Goal: Transaction & Acquisition: Purchase product/service

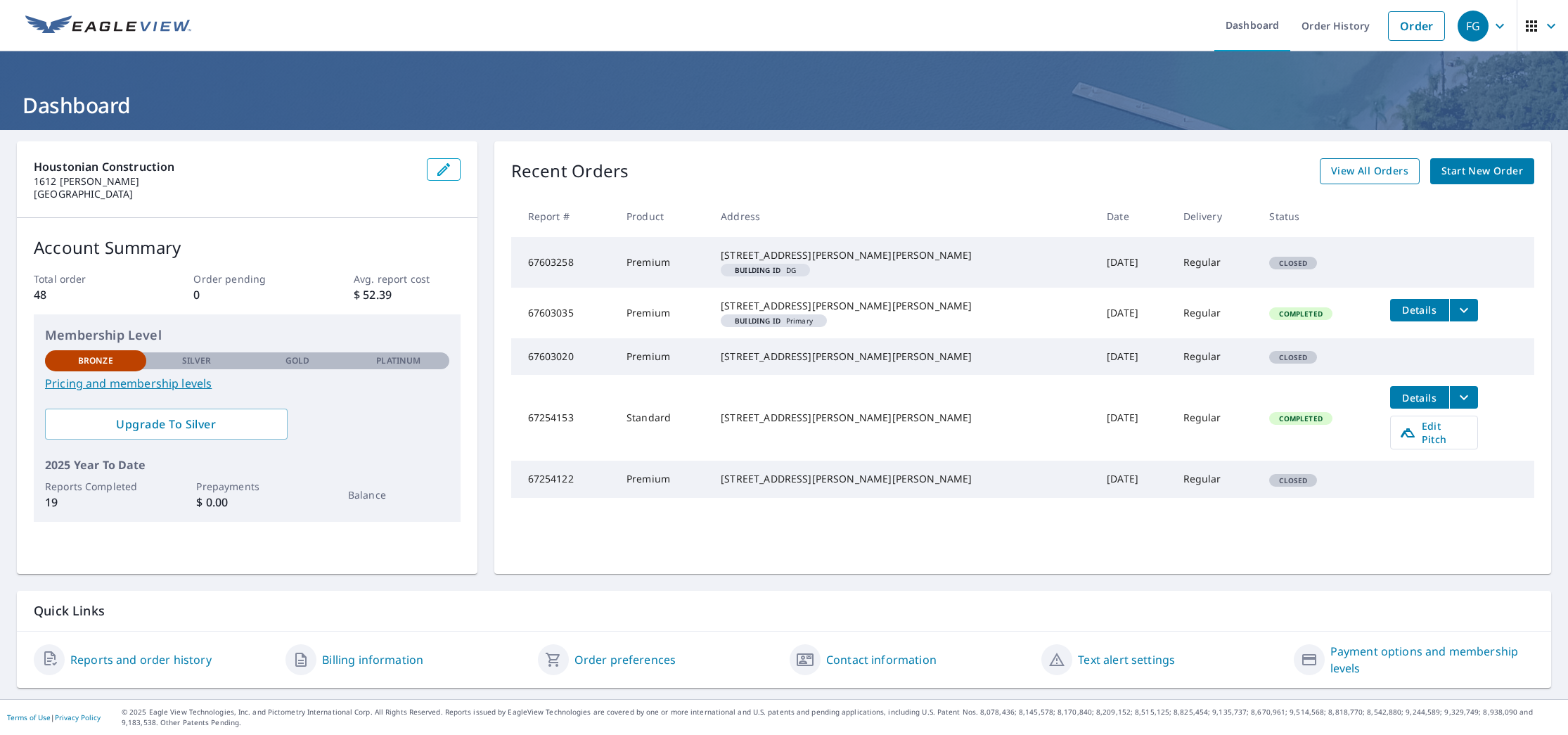
click at [1406, 174] on span "View All Orders" at bounding box center [1369, 171] width 77 height 17
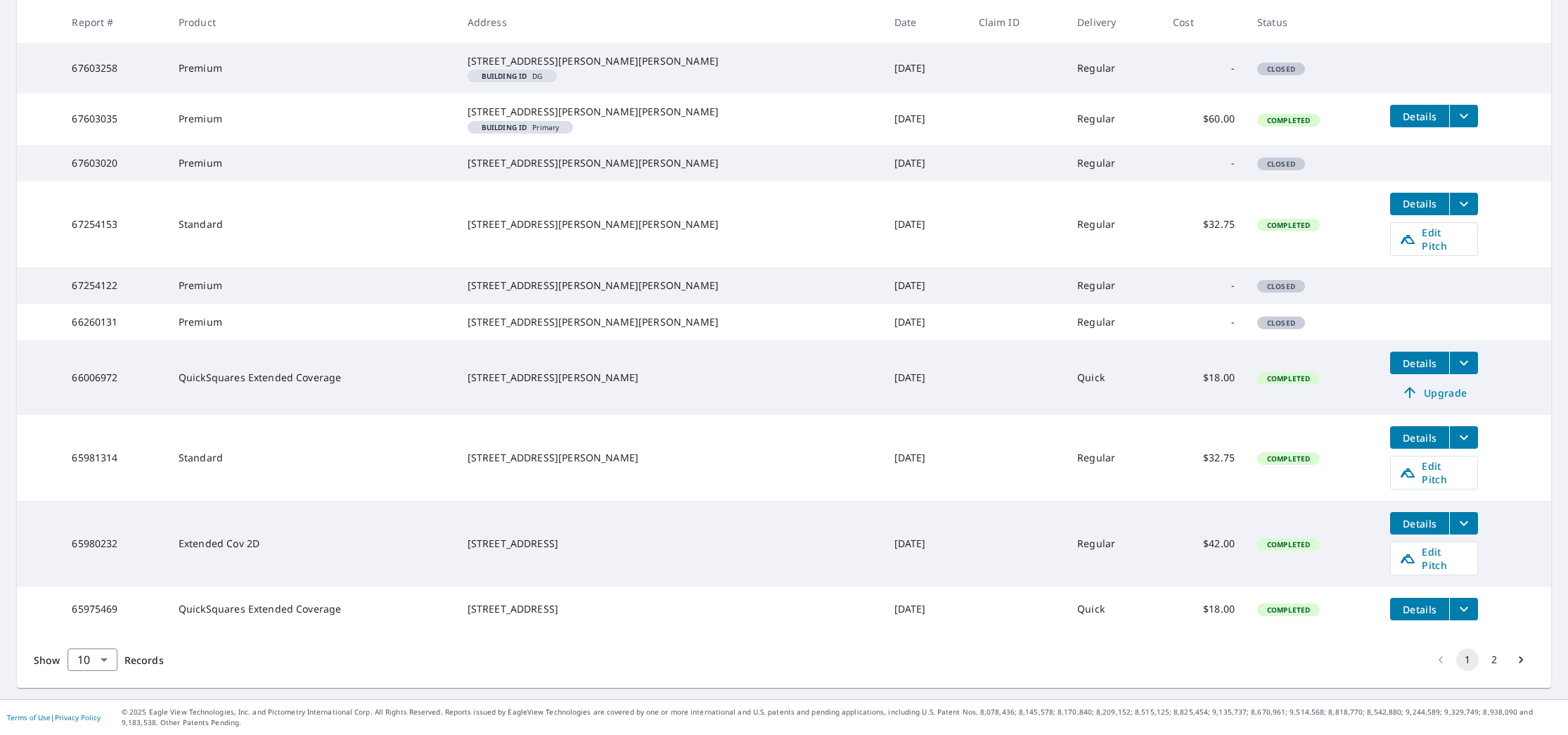
scroll to position [298, 0]
click at [1398, 370] on span "Details" at bounding box center [1419, 363] width 42 height 13
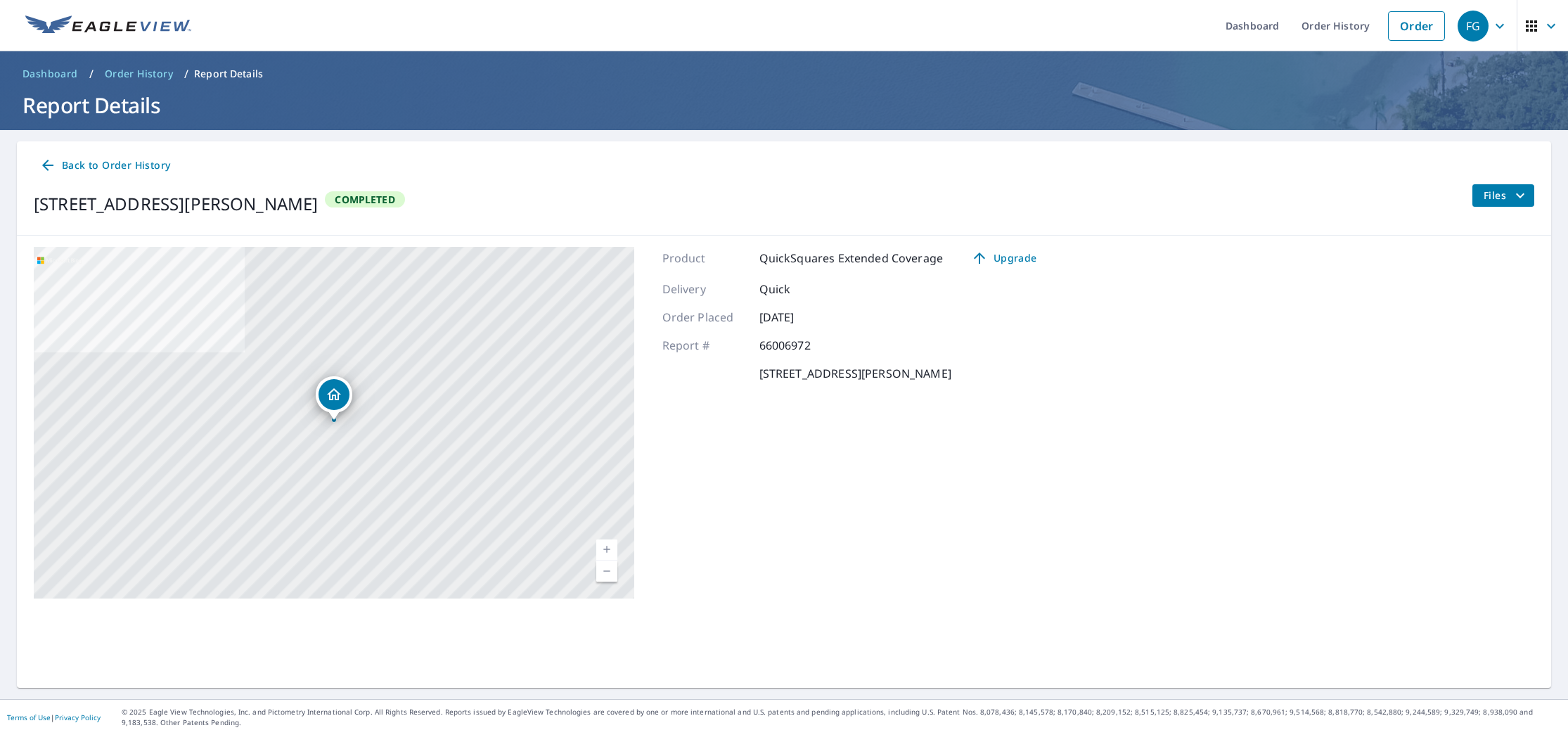
click at [1507, 199] on span "Files" at bounding box center [1506, 196] width 45 height 16
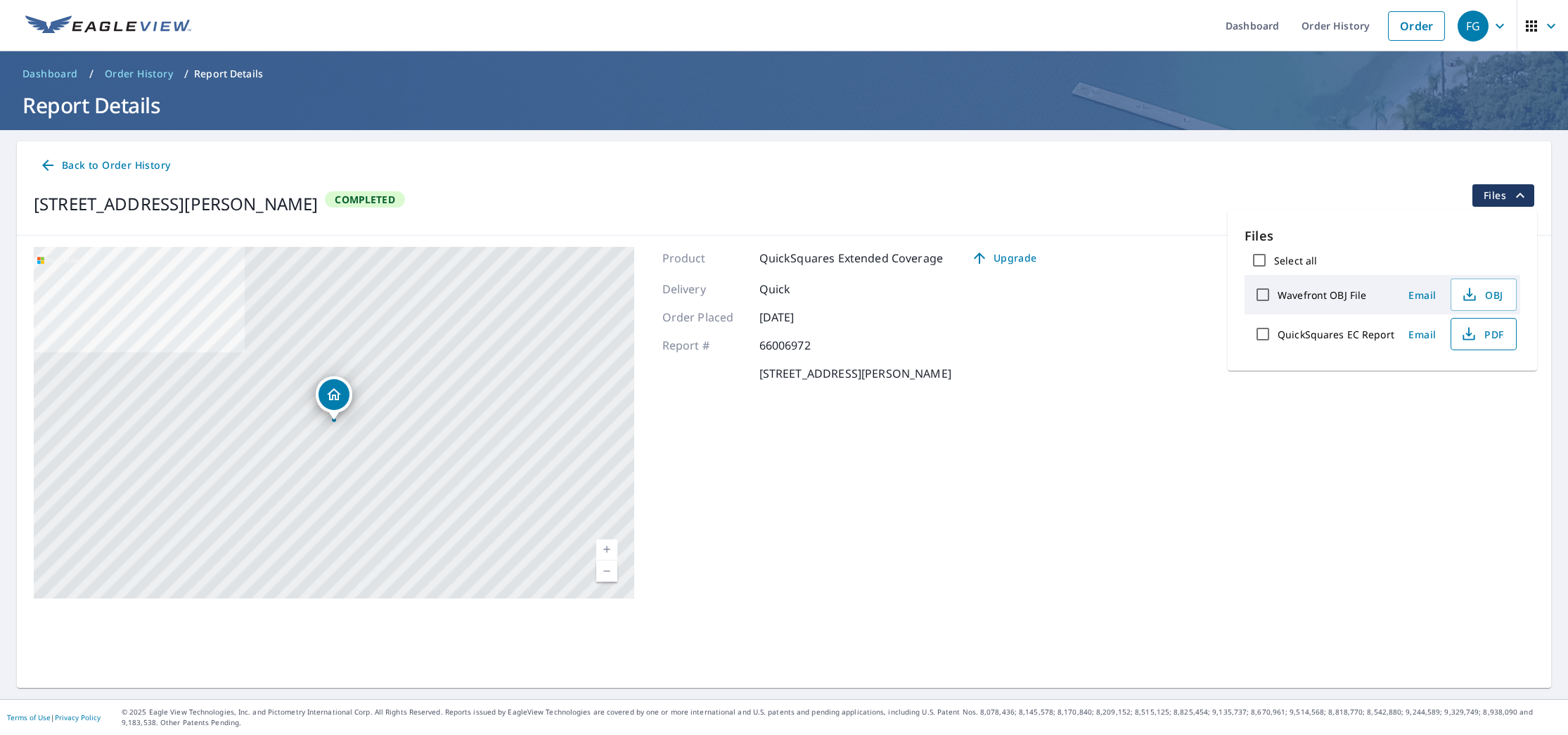
click at [1467, 337] on icon "button" at bounding box center [1468, 334] width 16 height 16
click at [1505, 298] on button "OBJ" at bounding box center [1483, 294] width 66 height 32
click at [1468, 291] on icon "button" at bounding box center [1469, 294] width 16 height 16
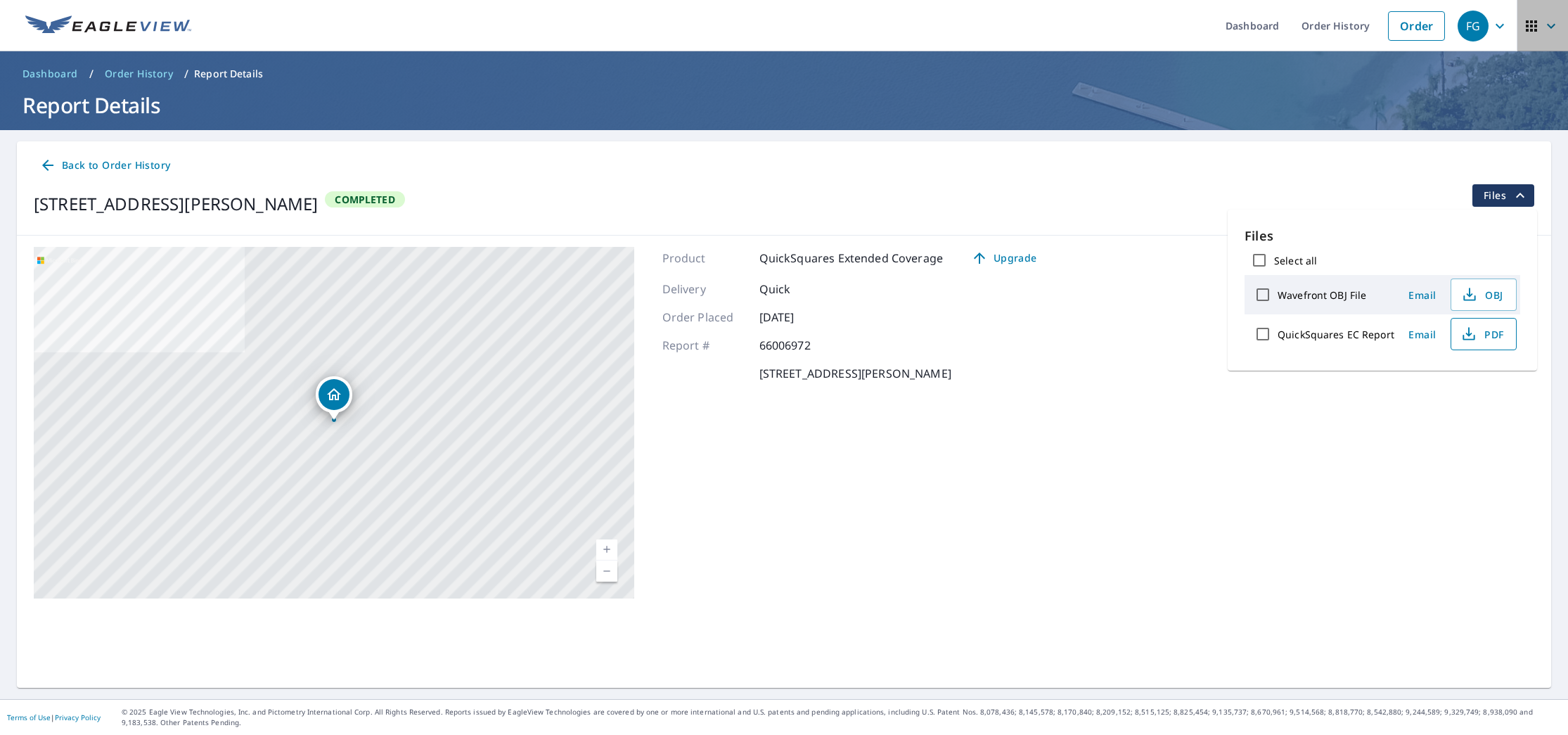
click at [1546, 21] on icon "button" at bounding box center [1551, 26] width 16 height 16
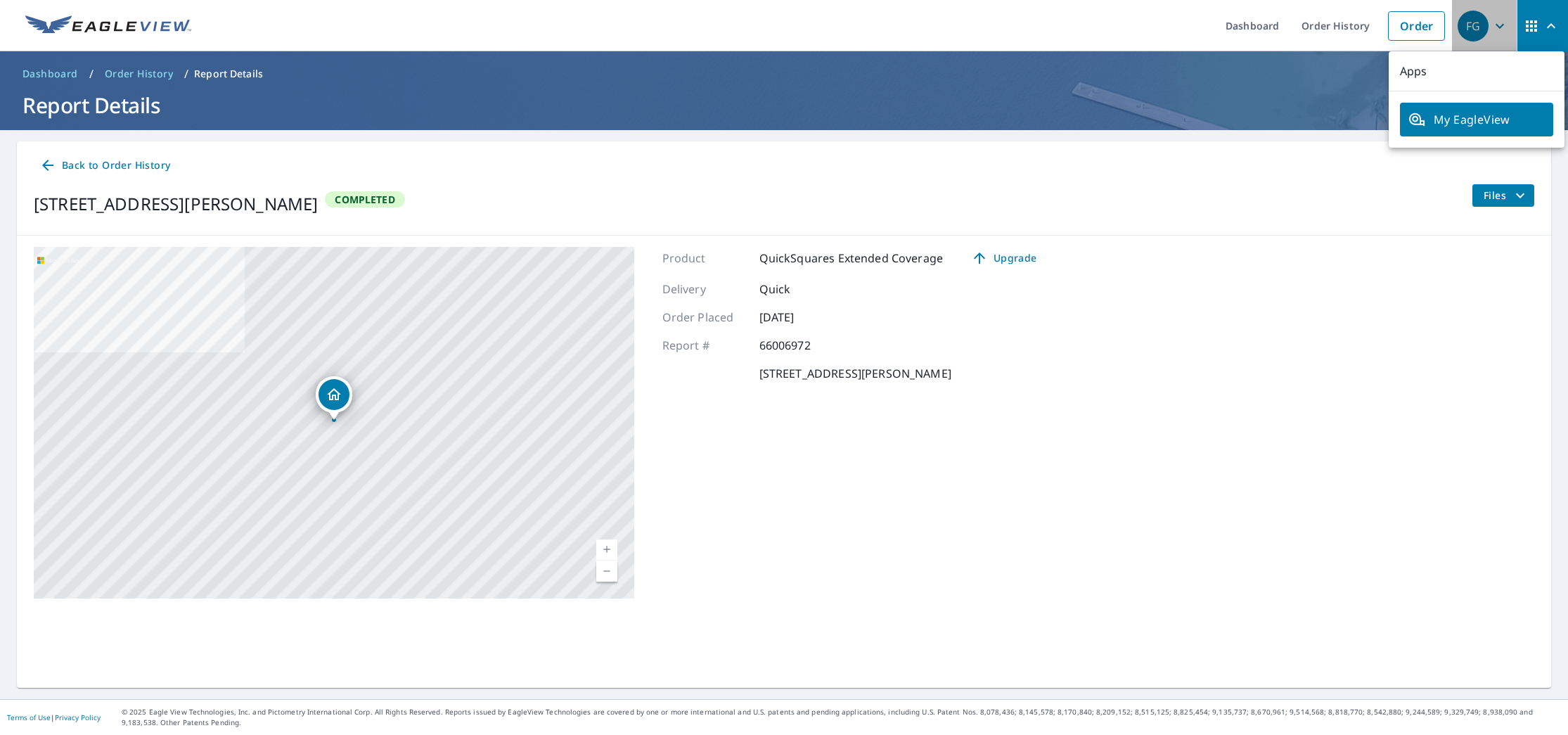
click at [1473, 19] on div "FG" at bounding box center [1473, 26] width 31 height 31
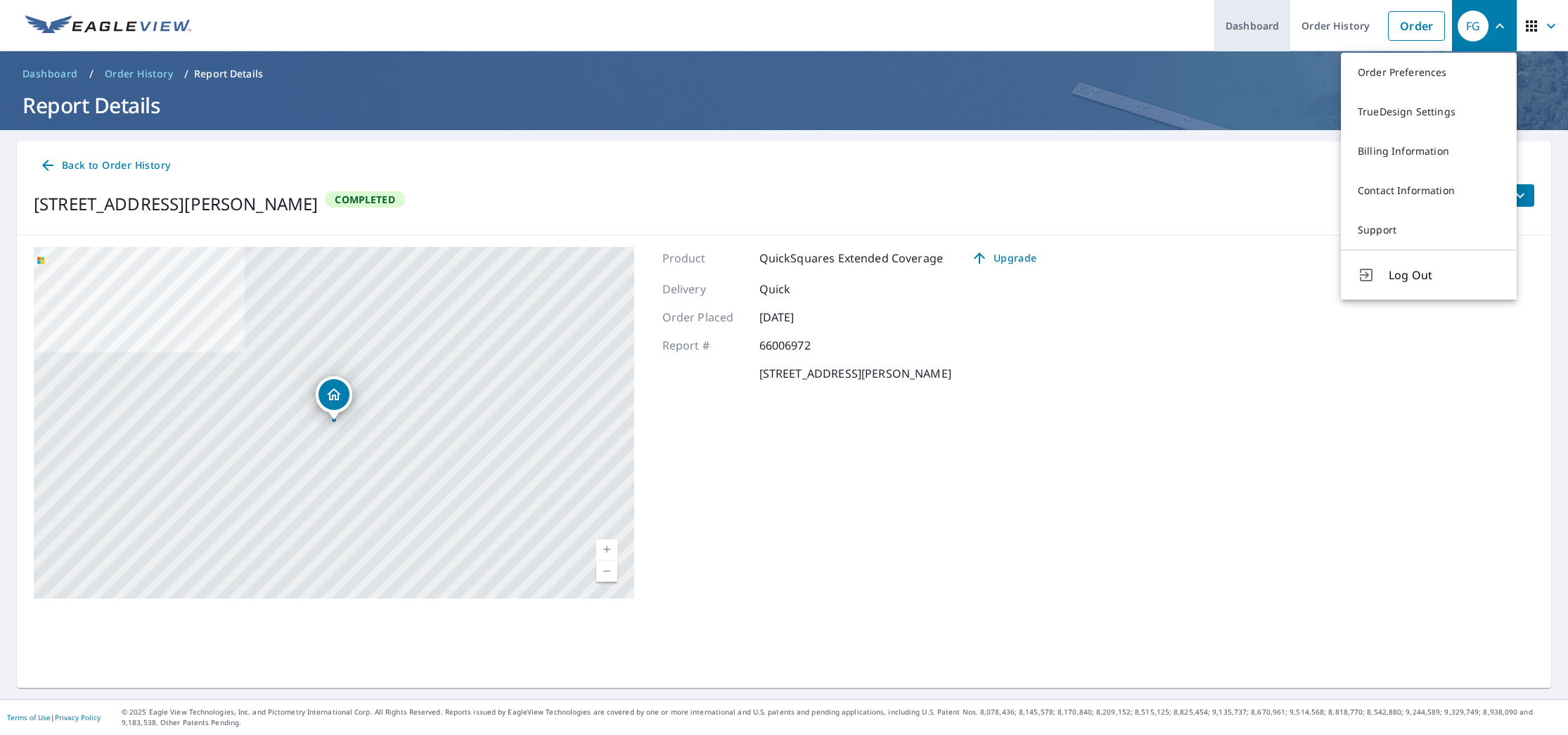
click at [1246, 17] on link "Dashboard" at bounding box center [1252, 26] width 76 height 51
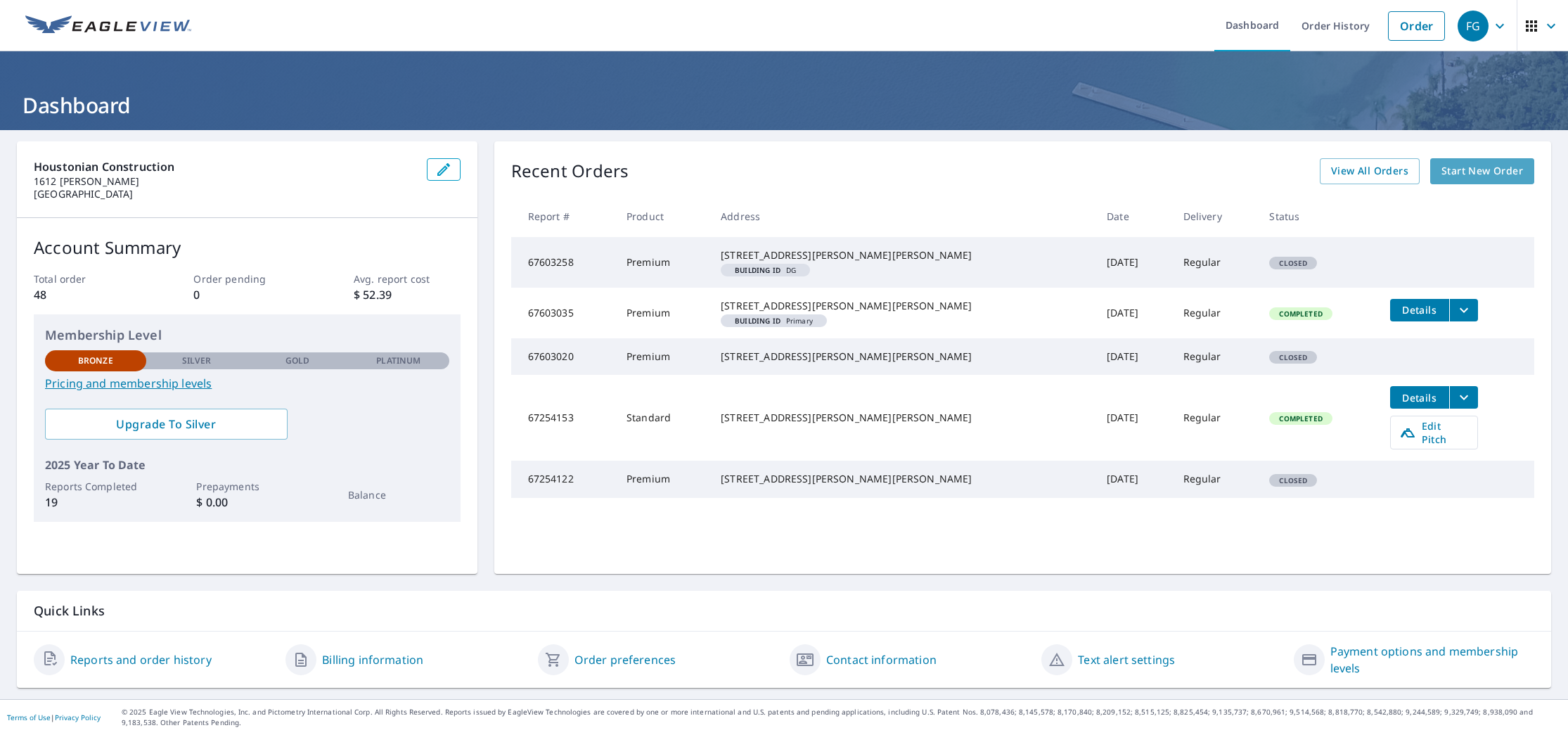
click at [1469, 164] on span "Start New Order" at bounding box center [1481, 171] width 82 height 17
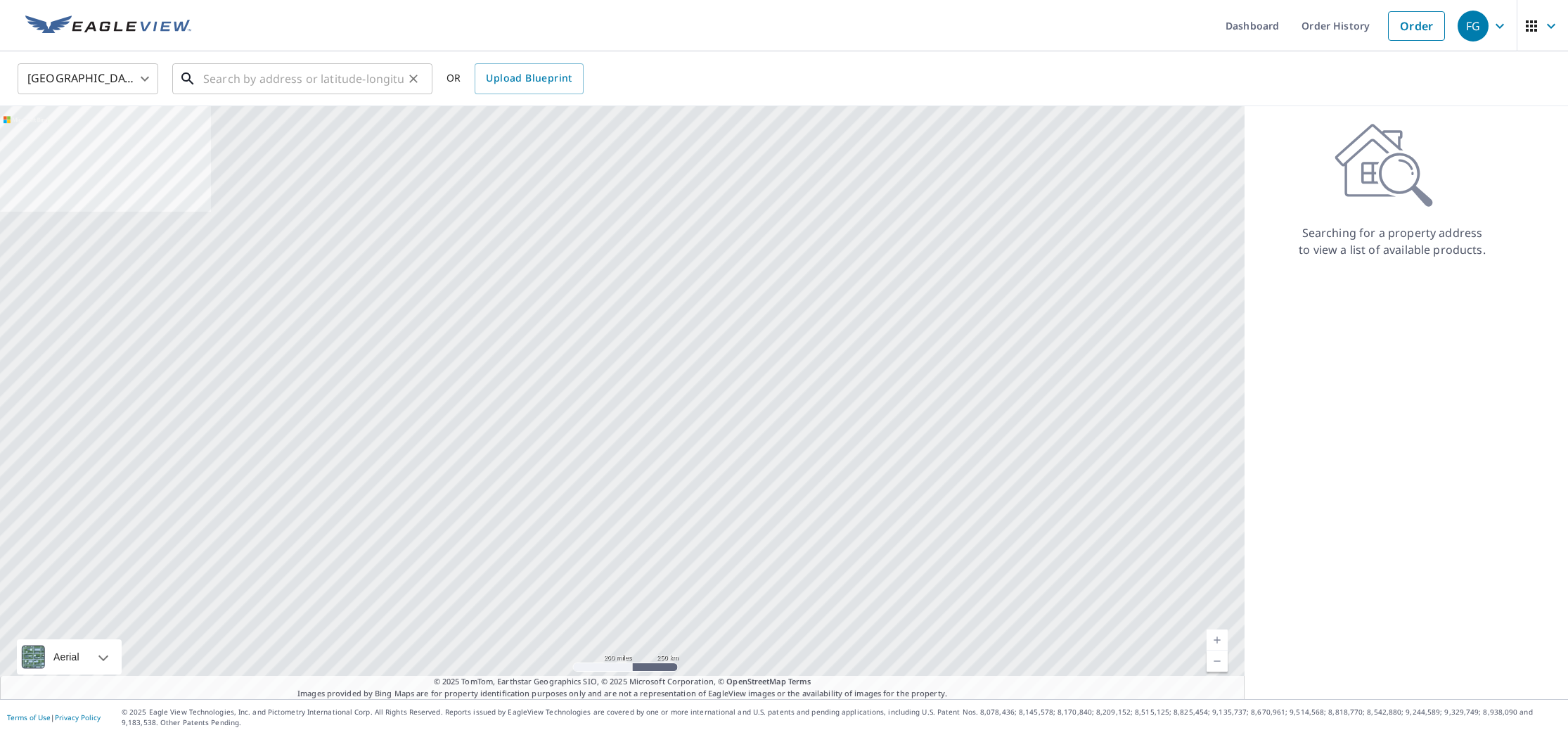
click at [280, 79] on input "text" at bounding box center [303, 79] width 200 height 40
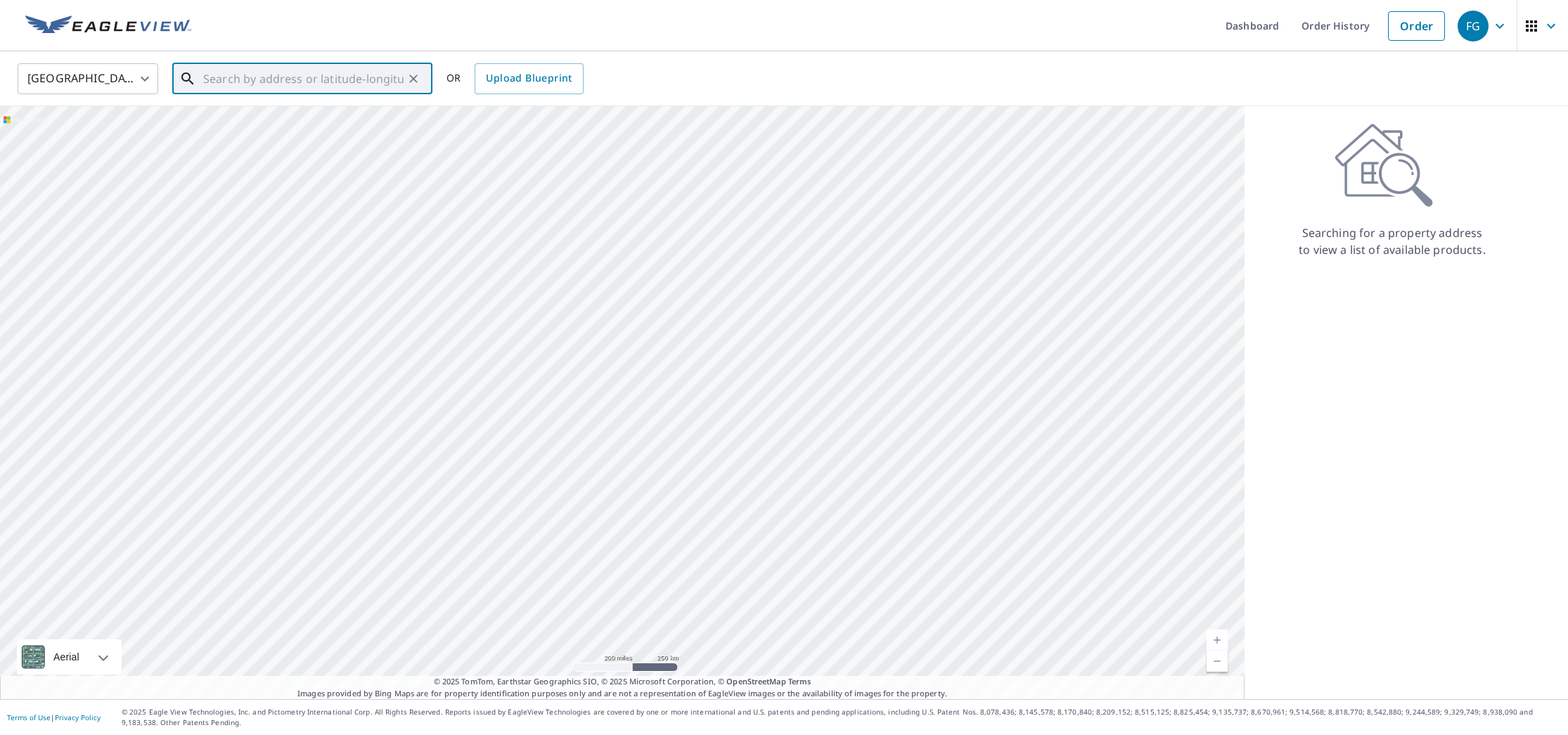
paste input "[STREET_ADDRESS][PERSON_NAME]"
click at [295, 128] on p "[GEOGRAPHIC_DATA]" at bounding box center [311, 134] width 221 height 14
type input "[STREET_ADDRESS][PERSON_NAME]"
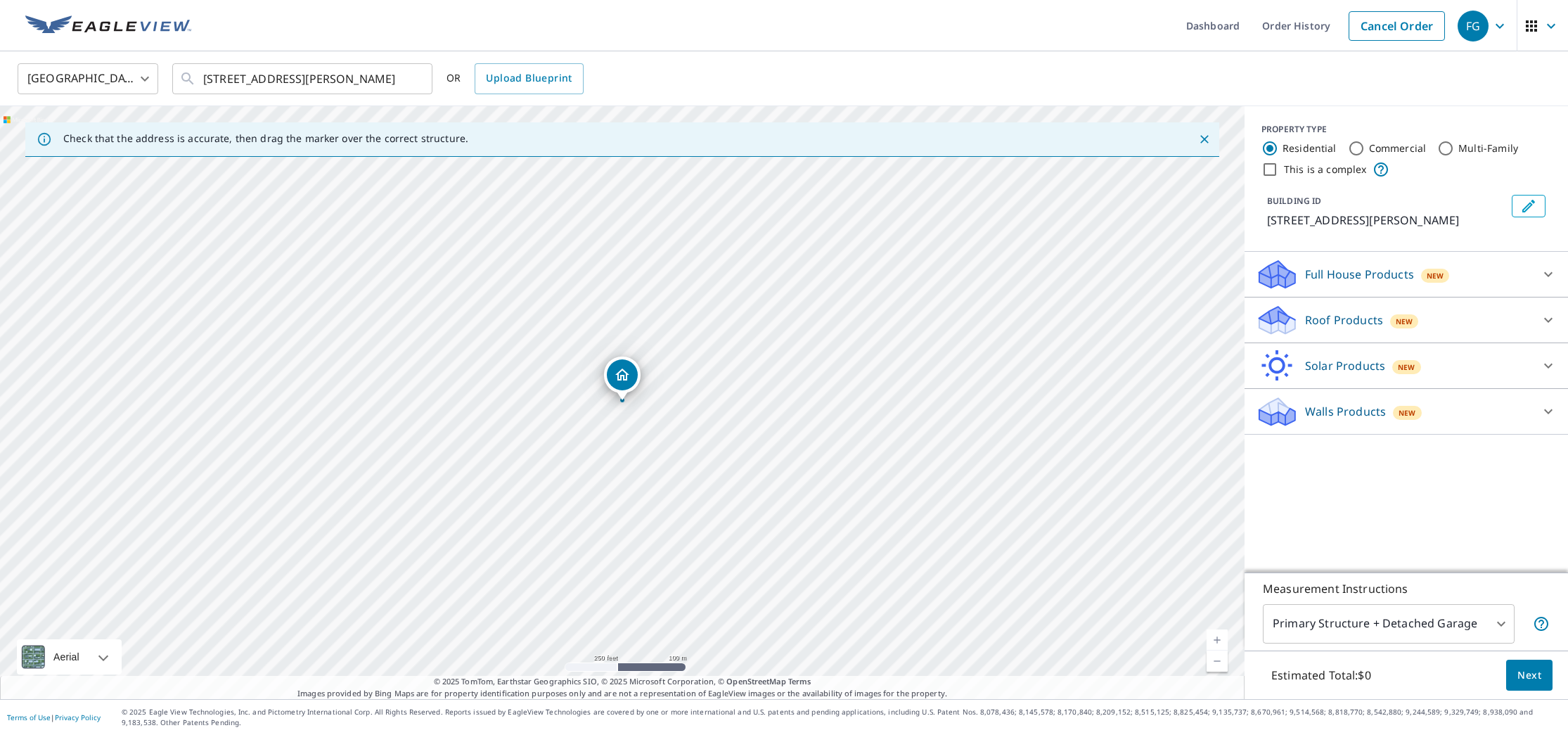
click at [1375, 285] on div "Full House Products New" at bounding box center [1393, 275] width 275 height 33
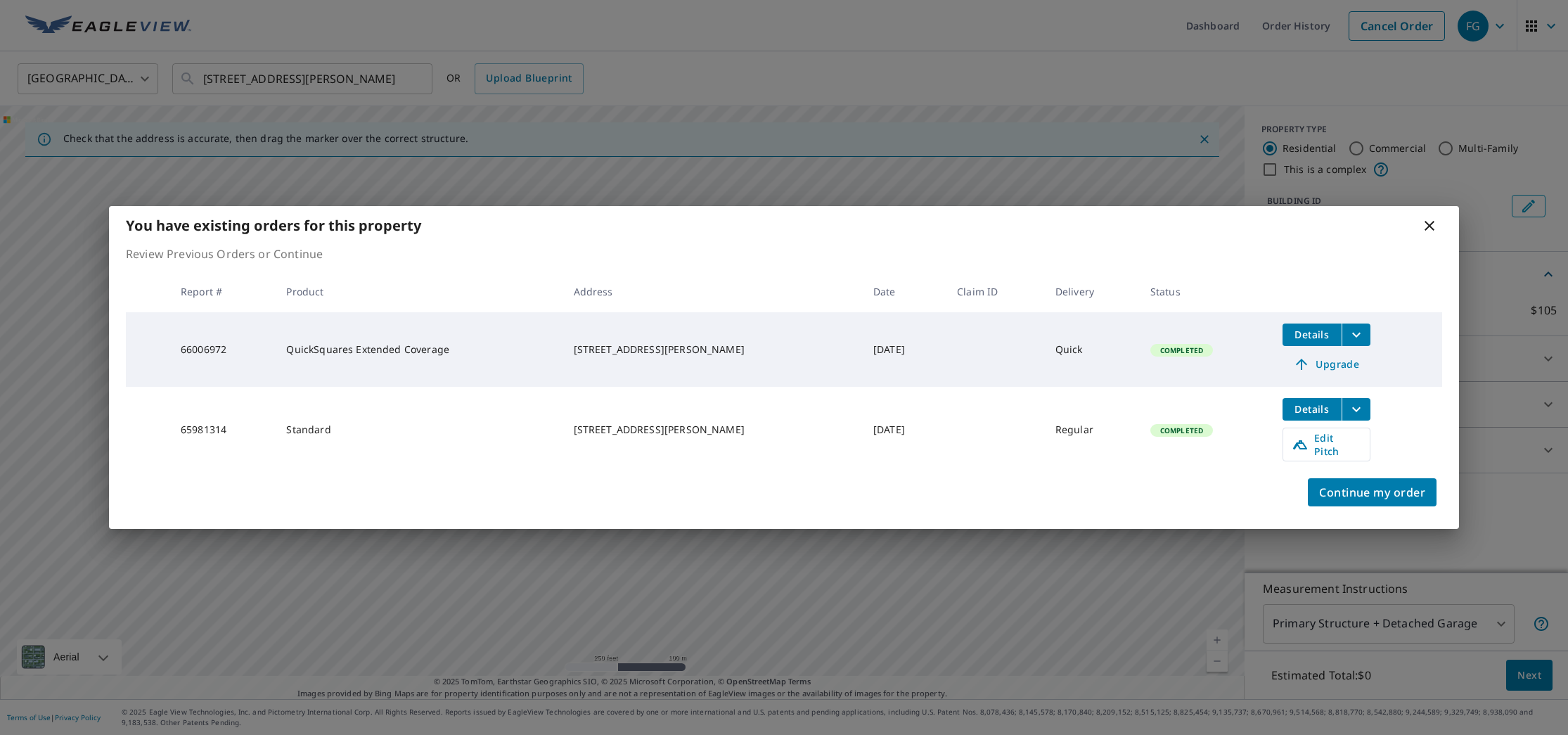
click at [1432, 229] on icon at bounding box center [1430, 226] width 16 height 16
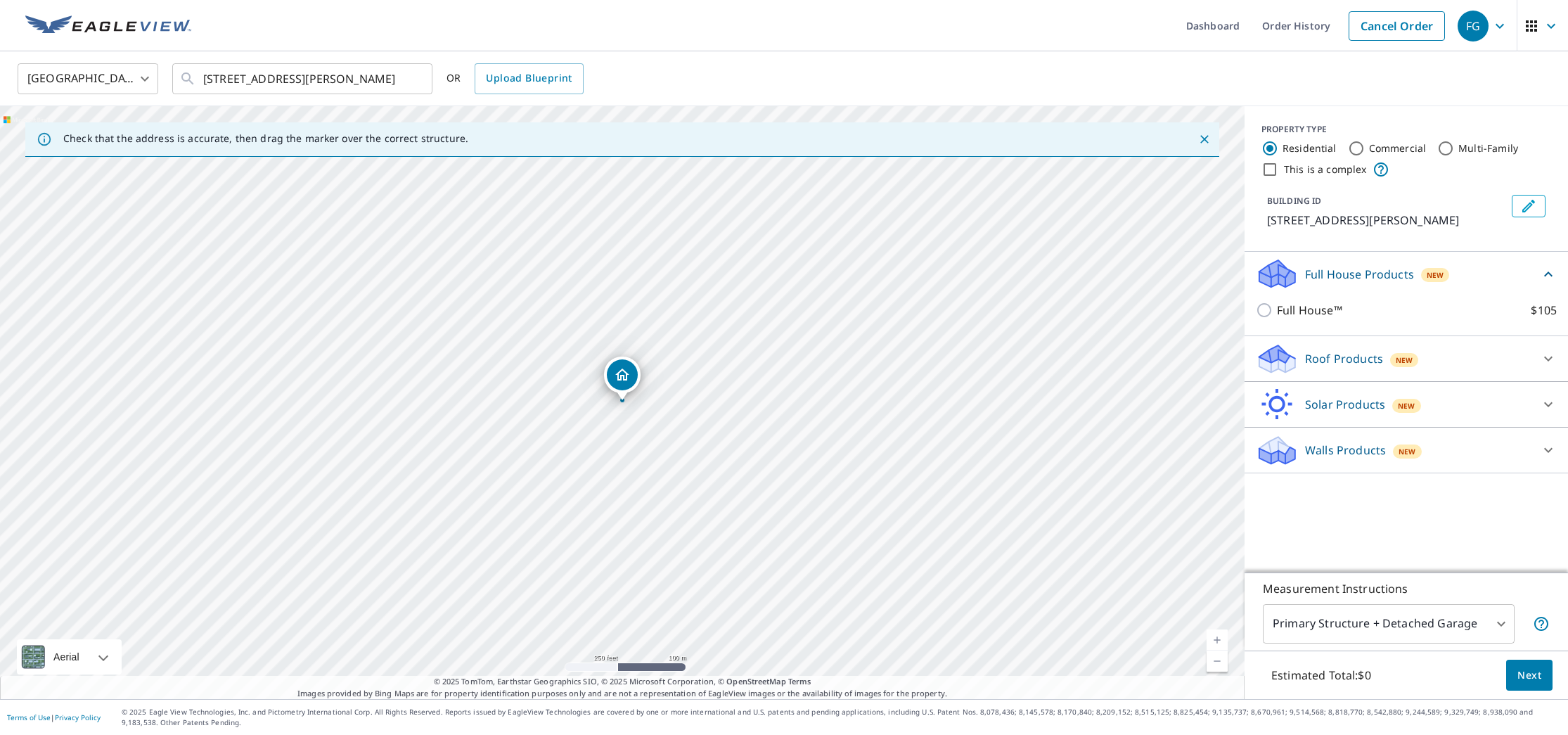
click at [1347, 368] on div "Roof Products New" at bounding box center [1393, 359] width 275 height 33
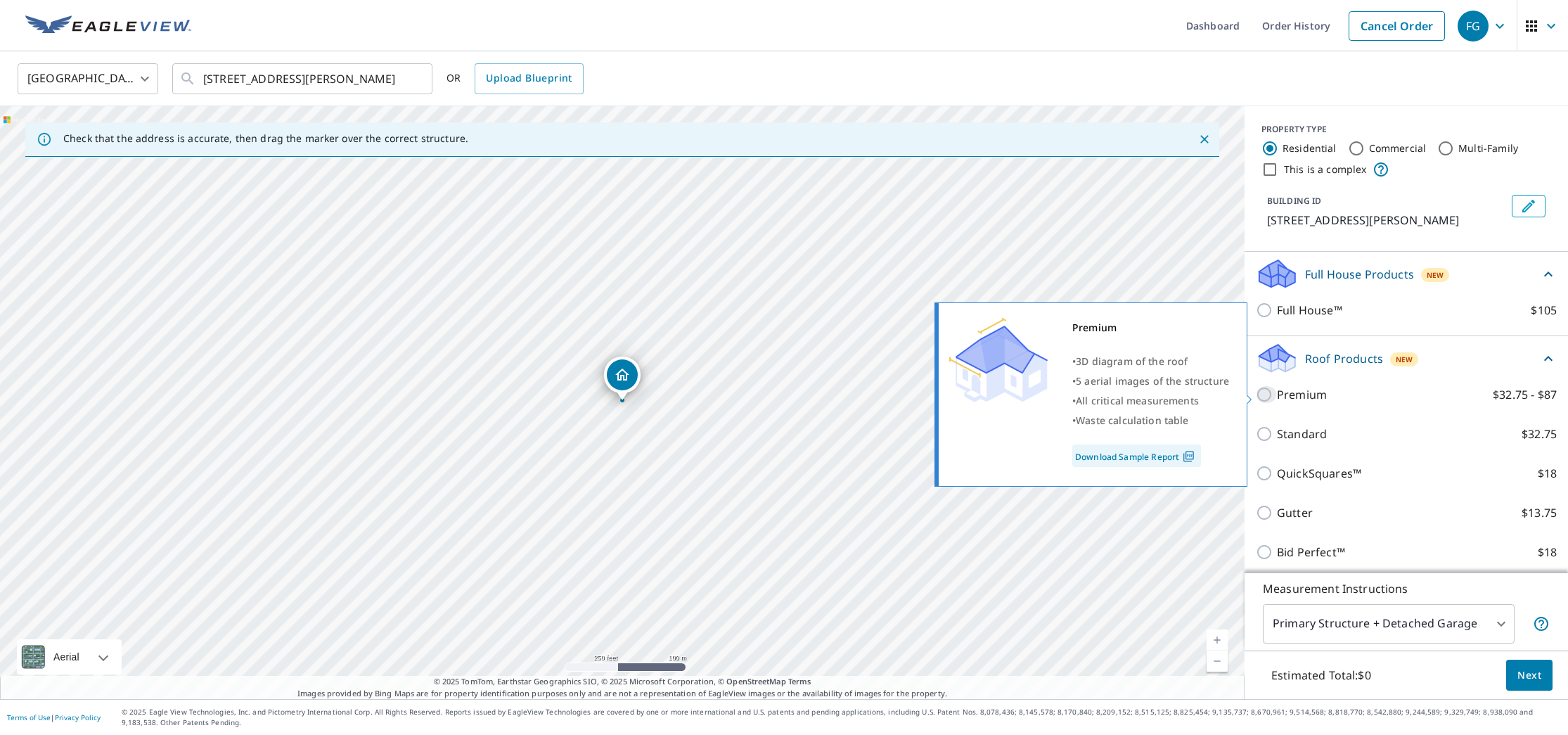
click at [1265, 398] on input "Premium $32.75 - $87" at bounding box center [1266, 394] width 21 height 16
checkbox input "true"
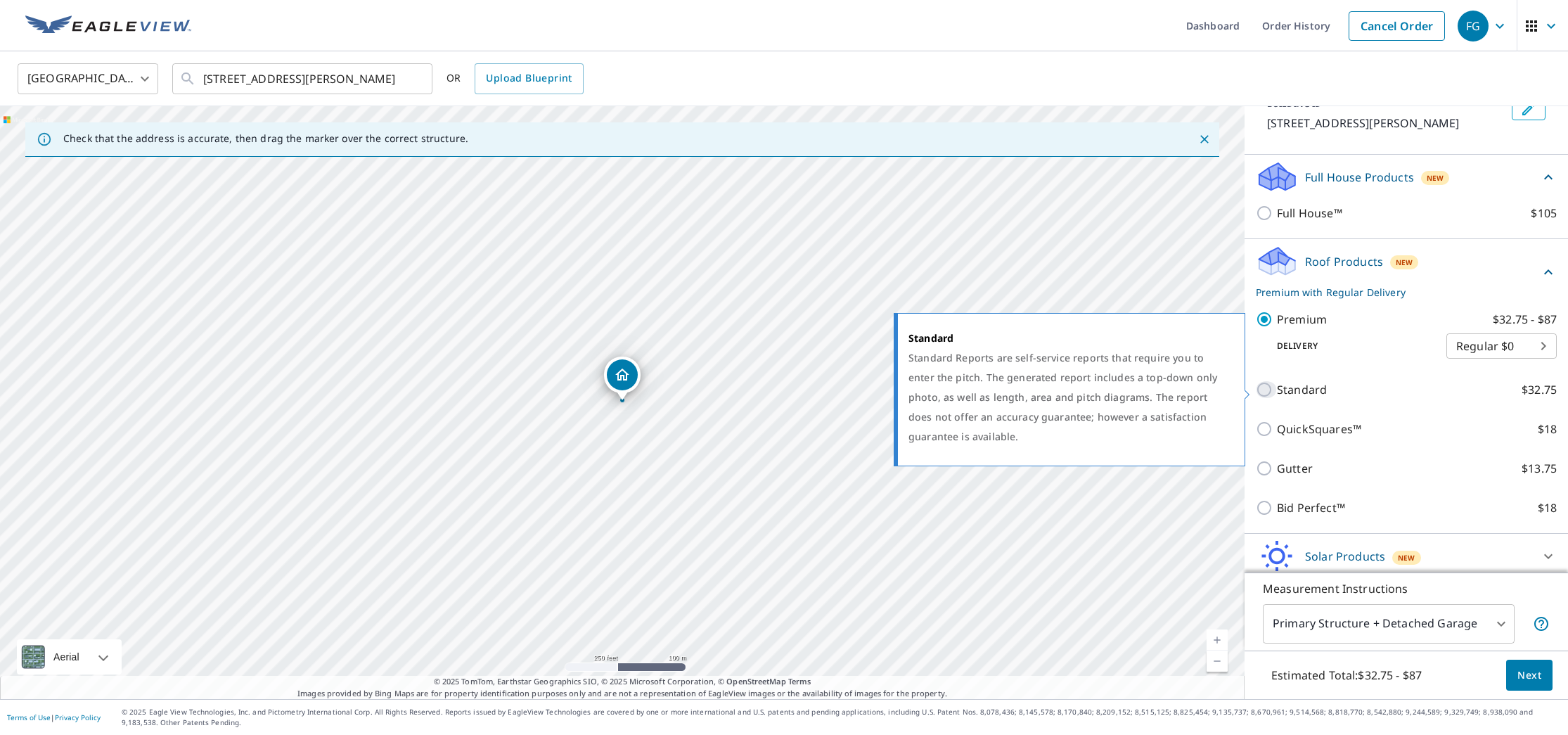
click at [1261, 389] on input "Standard $32.75" at bounding box center [1266, 389] width 21 height 16
checkbox input "true"
checkbox input "false"
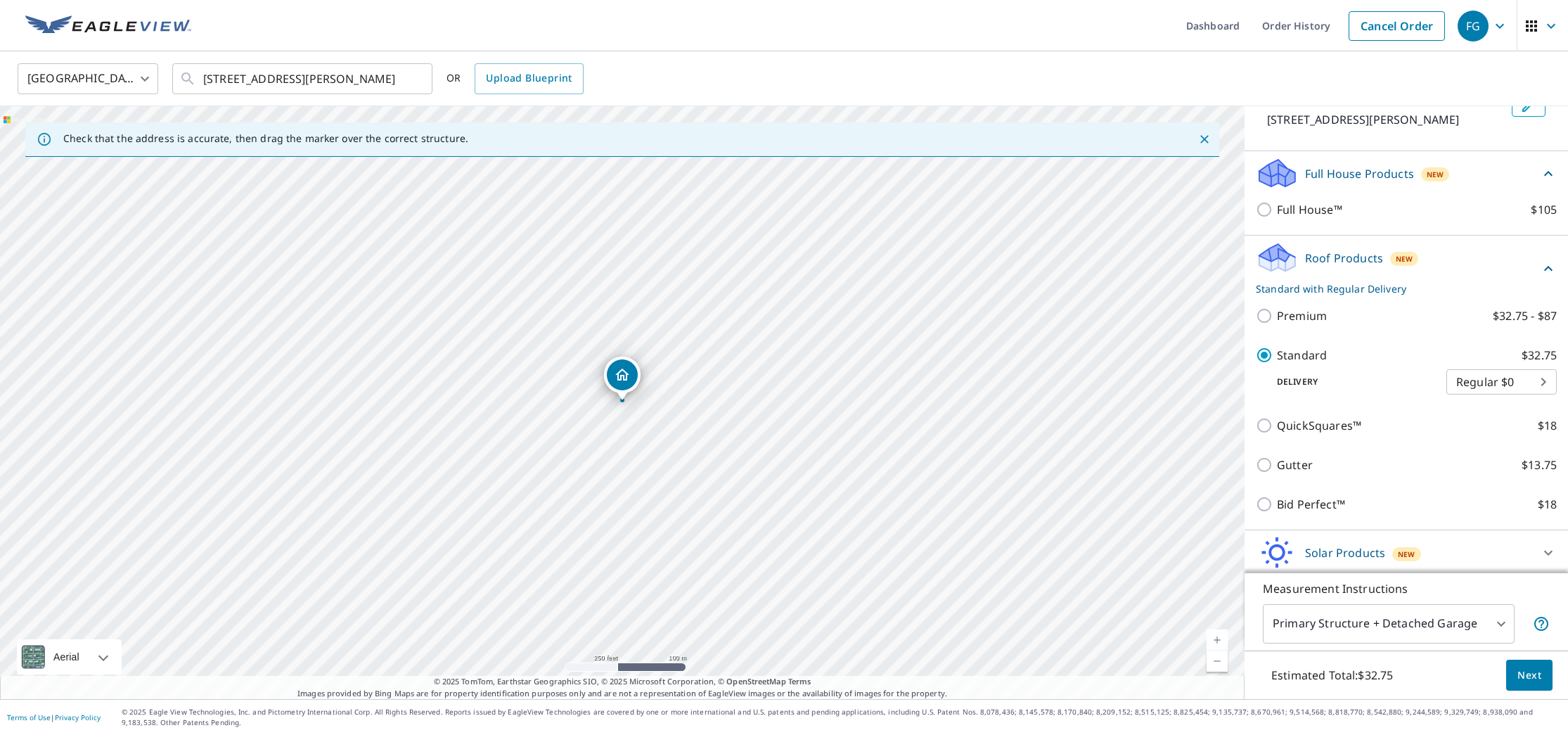
scroll to position [100, 0]
click at [1541, 691] on div "Estimated Total: $32.75 Next" at bounding box center [1406, 676] width 323 height 49
click at [1530, 679] on span "Next" at bounding box center [1528, 676] width 24 height 17
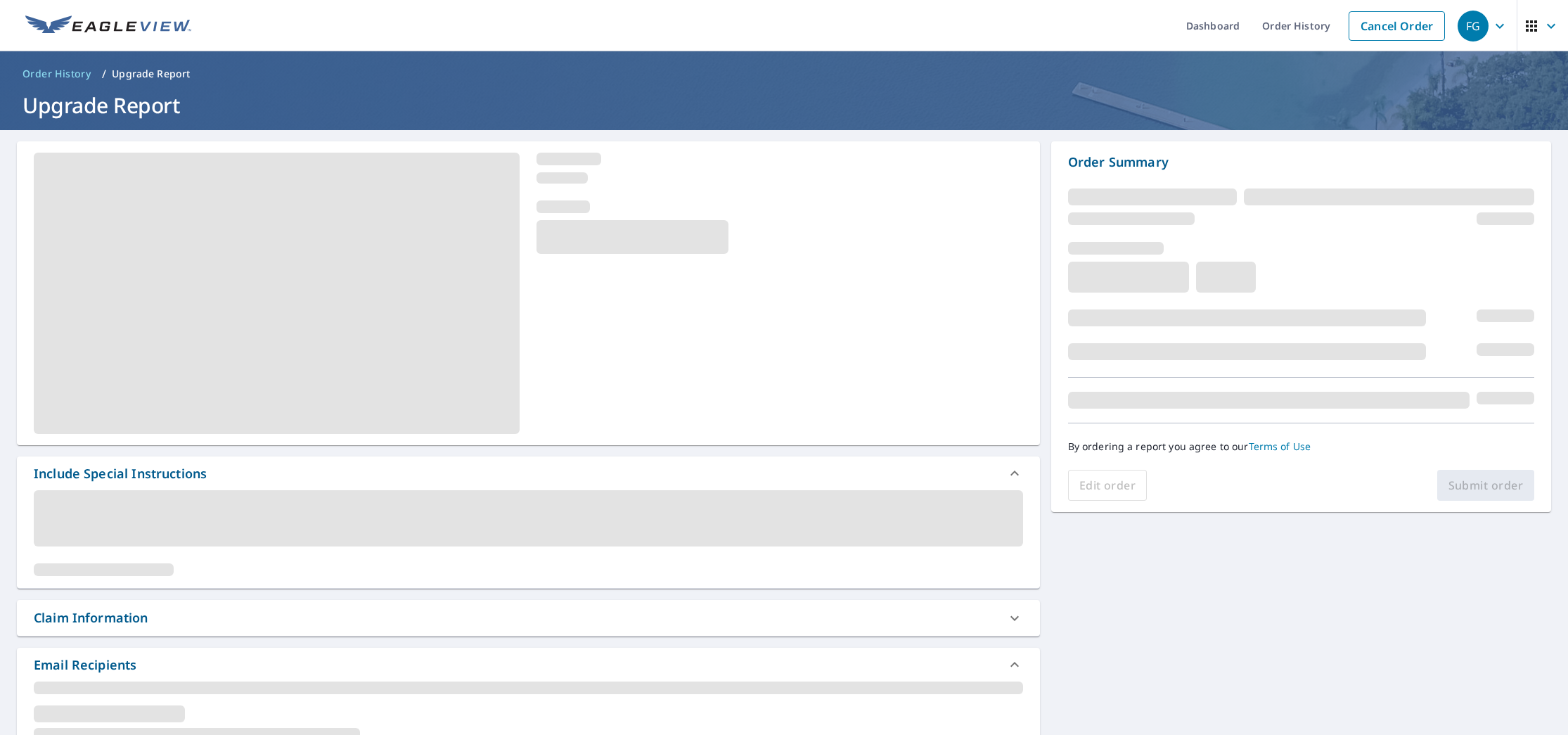
drag, startPoint x: 867, startPoint y: 166, endPoint x: 886, endPoint y: 148, distance: 26.2
click at [867, 165] on div at bounding box center [779, 168] width 486 height 31
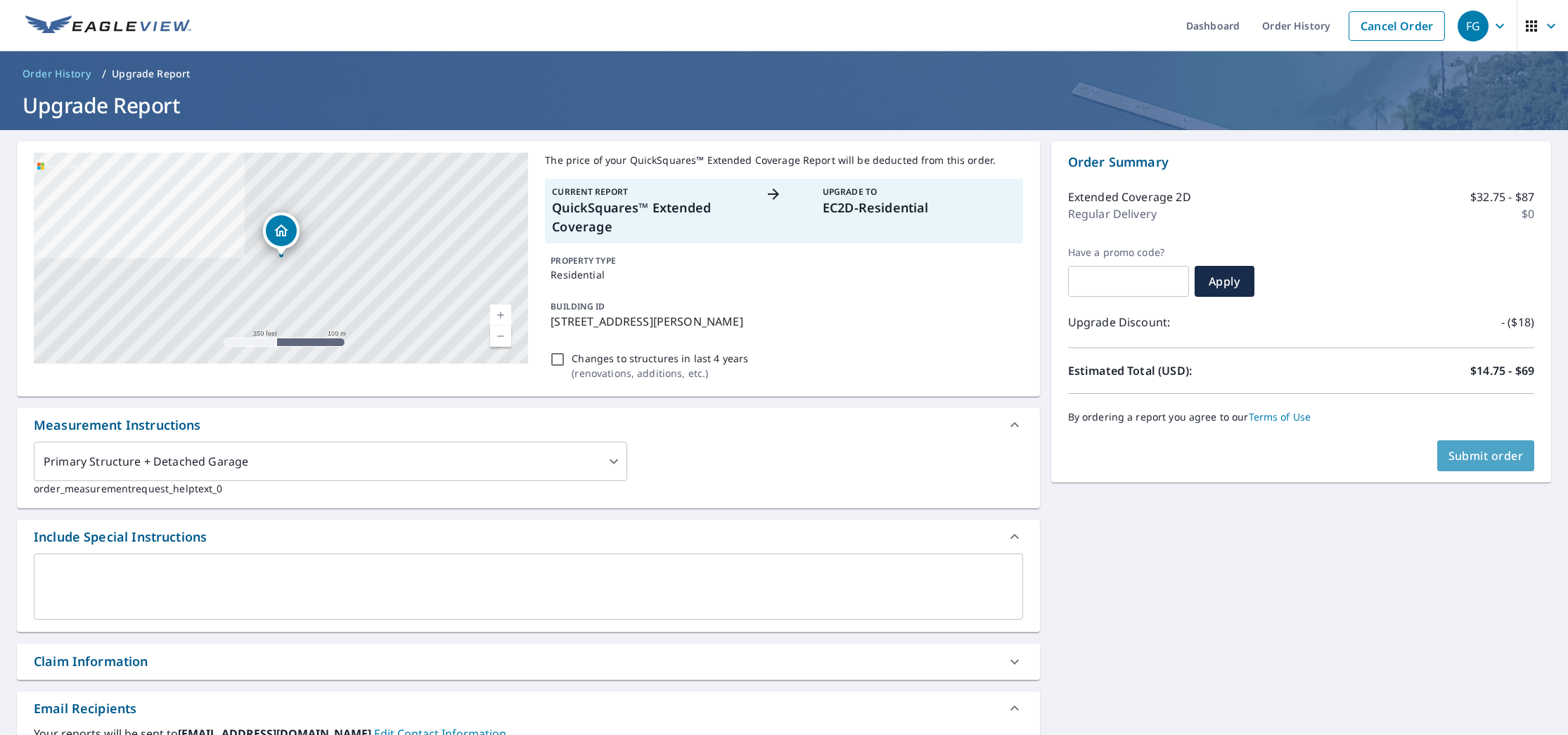
click at [1485, 452] on span "Submit order" at bounding box center [1486, 455] width 75 height 16
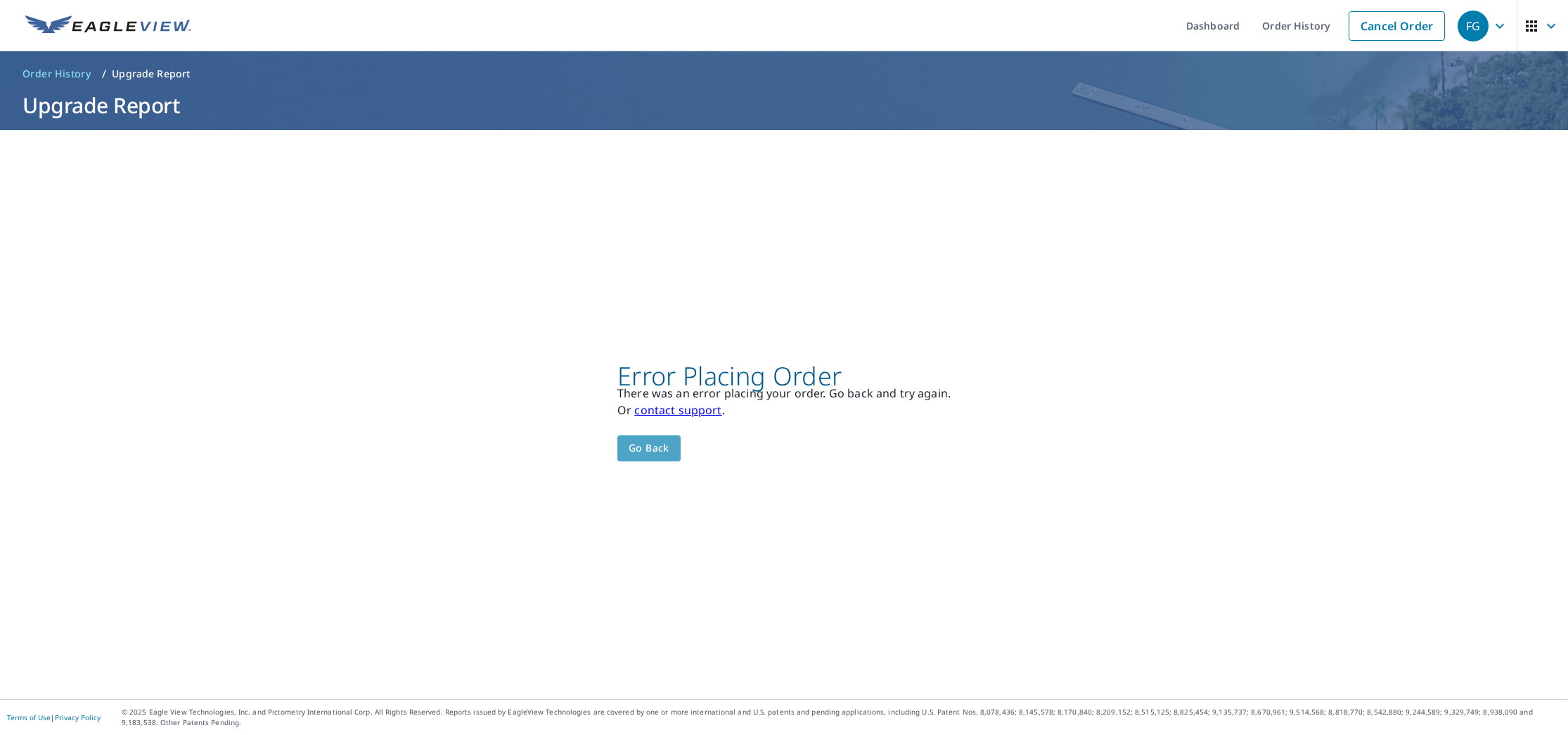
click at [664, 437] on button "Go back" at bounding box center [649, 449] width 63 height 26
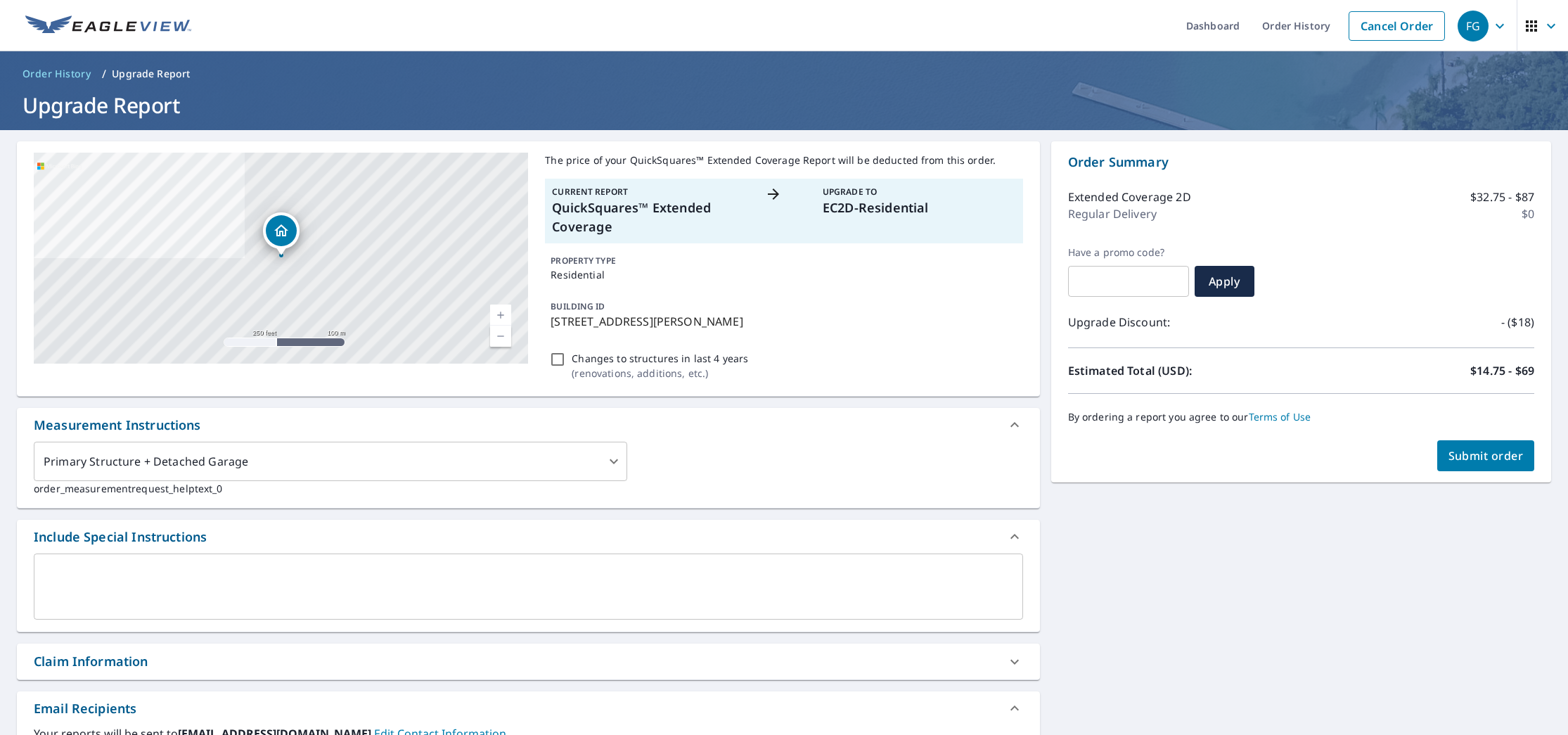
drag, startPoint x: 549, startPoint y: 318, endPoint x: 760, endPoint y: 327, distance: 211.2
click at [760, 327] on div "BUILDING ID 1710 Durfey Ln, Katy, TX, 77449" at bounding box center [783, 314] width 477 height 42
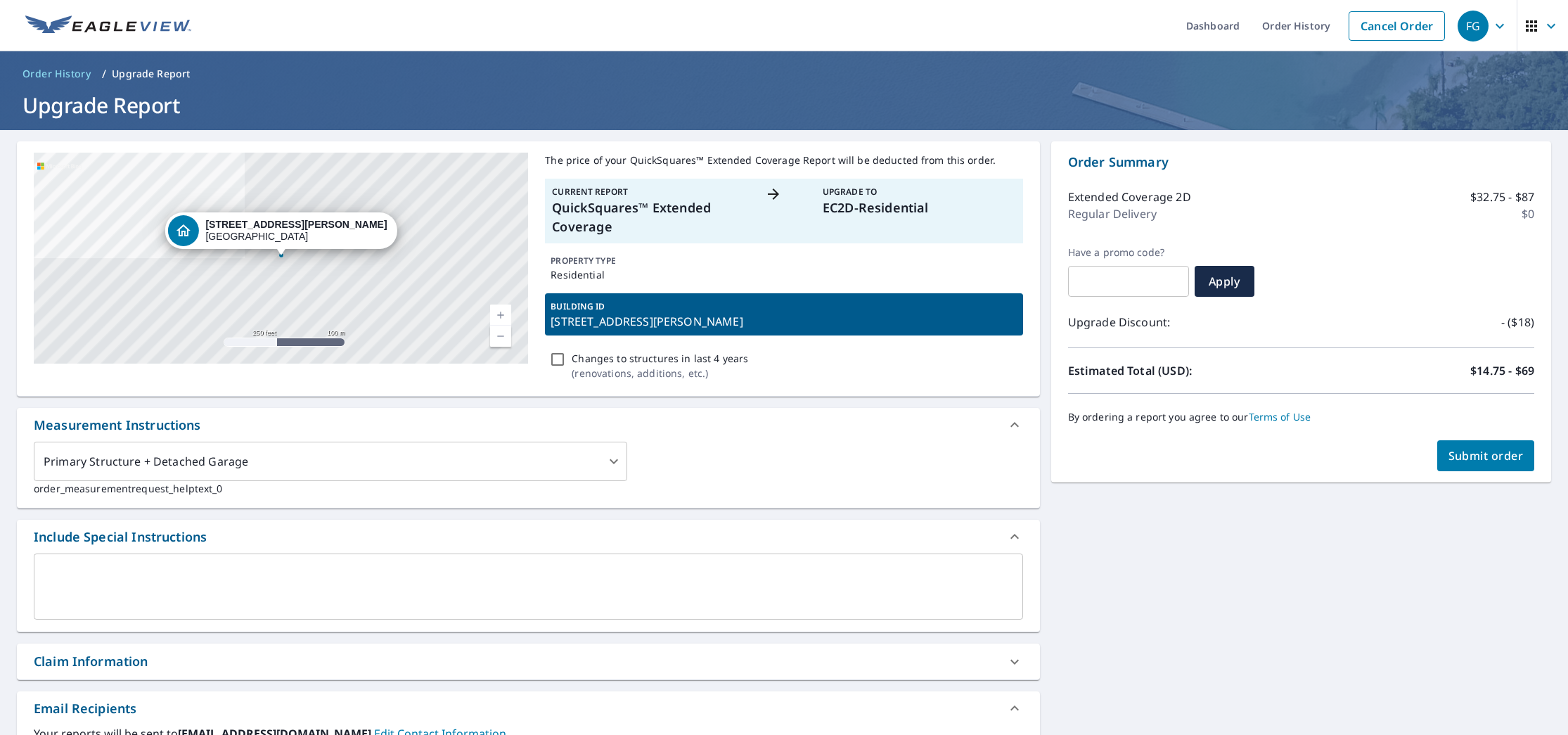
copy p "[STREET_ADDRESS][PERSON_NAME]"
